Goal: Task Accomplishment & Management: Complete application form

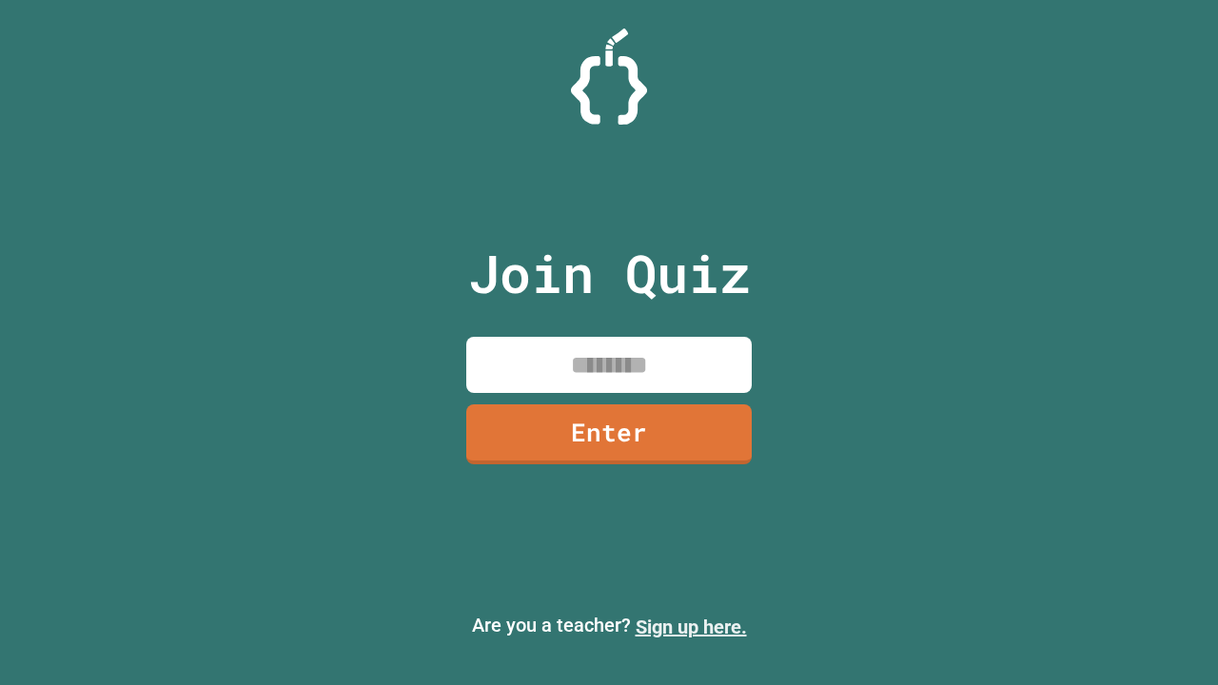
click at [691, 627] on link "Sign up here." at bounding box center [691, 627] width 111 height 23
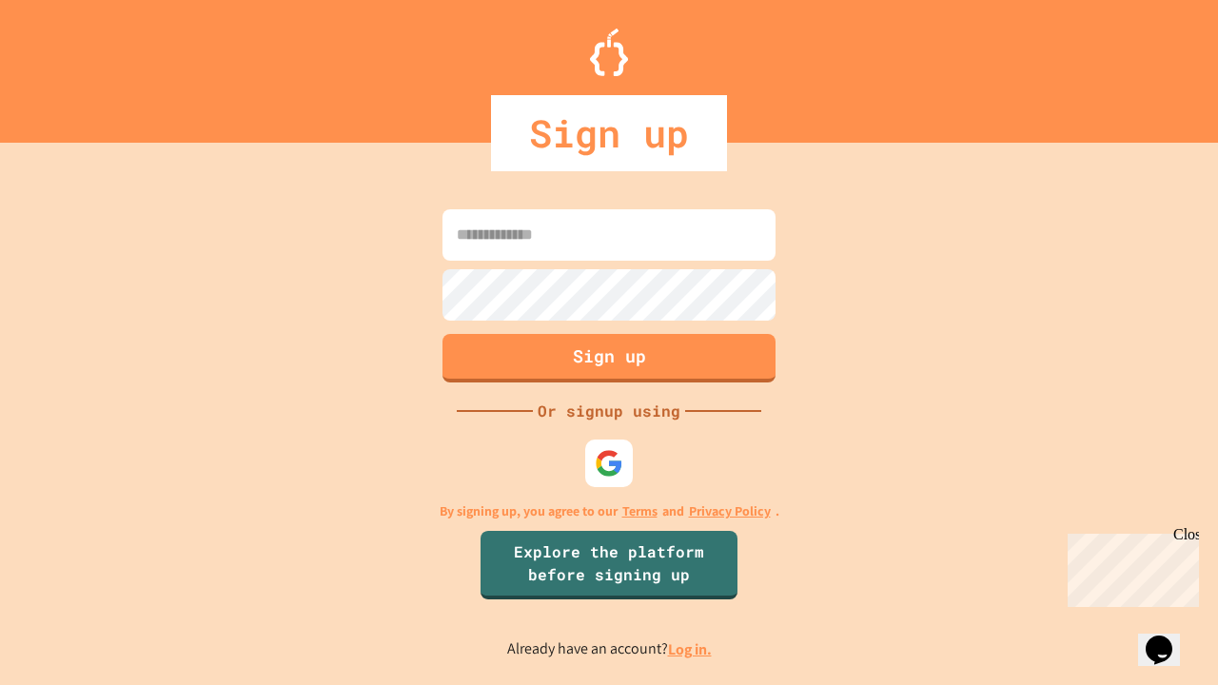
click at [691, 649] on link "Log in." at bounding box center [690, 650] width 44 height 20
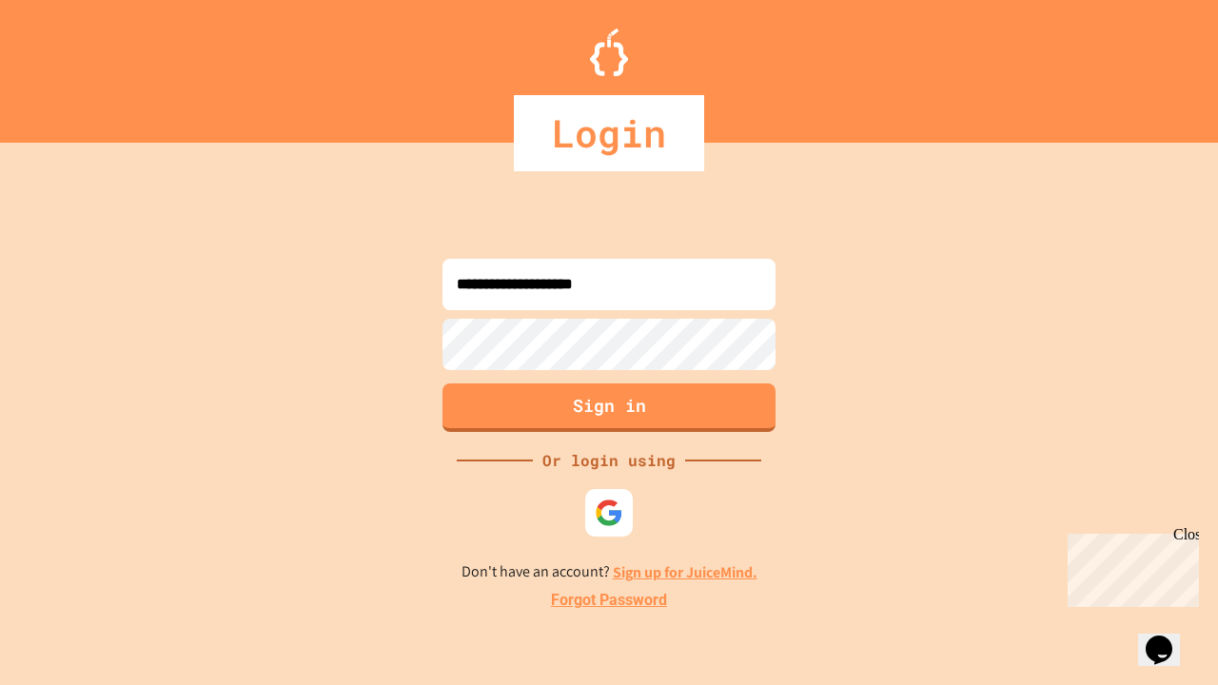
type input "**********"
